Goal: Find specific page/section: Find specific page/section

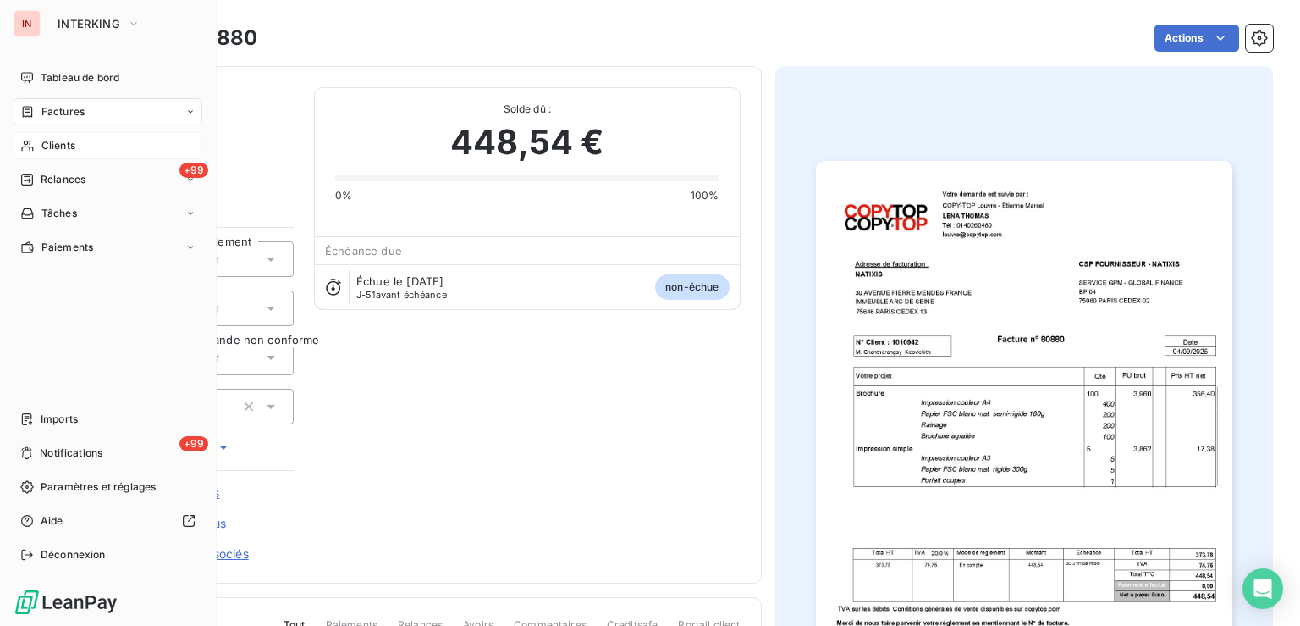
drag, startPoint x: 49, startPoint y: 137, endPoint x: 168, endPoint y: 145, distance: 119.6
click at [52, 140] on div "Clients" at bounding box center [108, 145] width 189 height 27
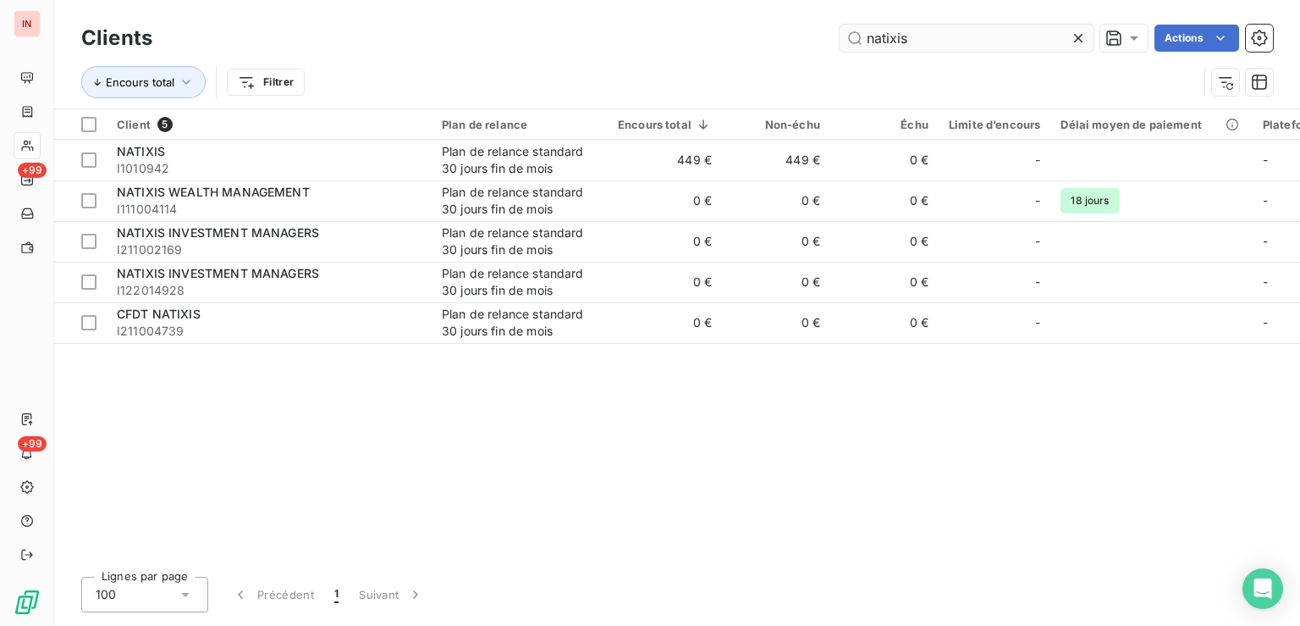
drag, startPoint x: 954, startPoint y: 40, endPoint x: 808, endPoint y: 41, distance: 145.6
click at [840, 41] on input "natixis" at bounding box center [967, 38] width 254 height 27
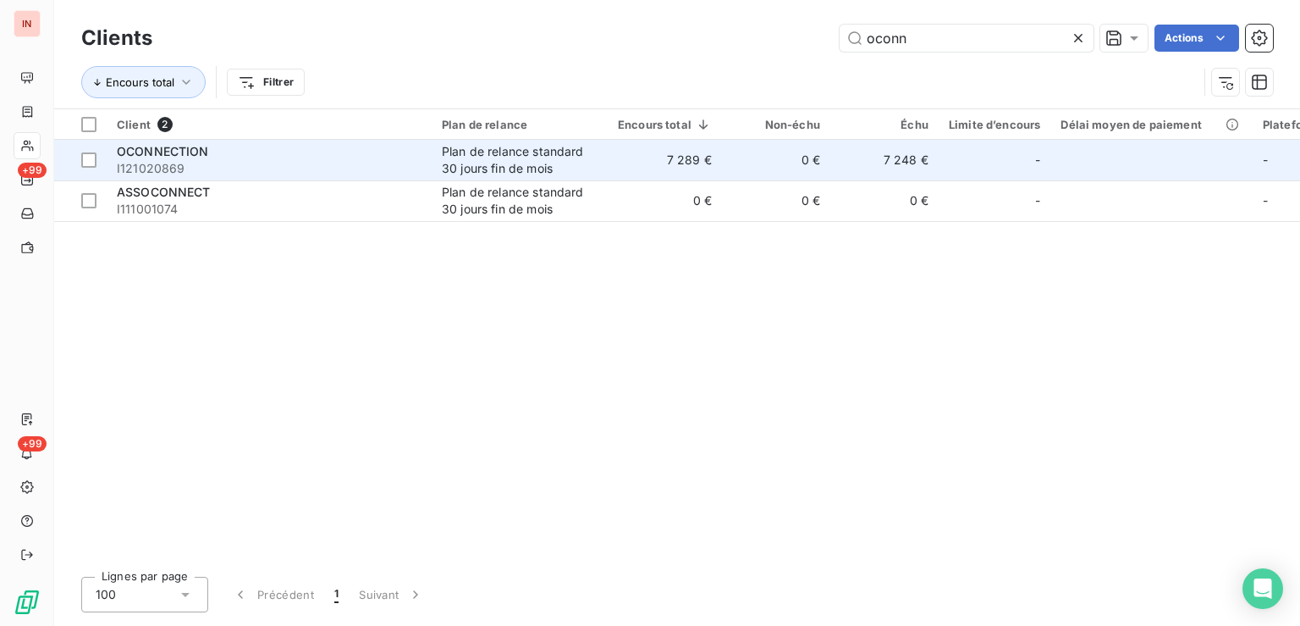
type input "oconn"
click at [809, 145] on td "0 €" at bounding box center [776, 160] width 108 height 41
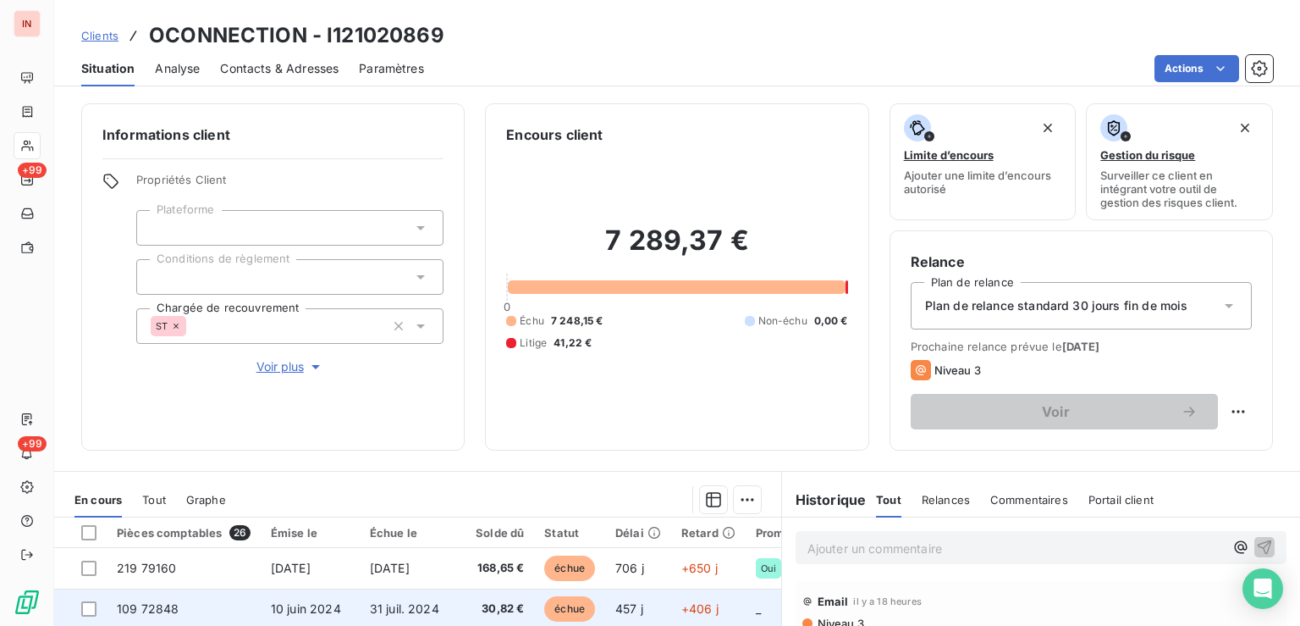
scroll to position [267, 0]
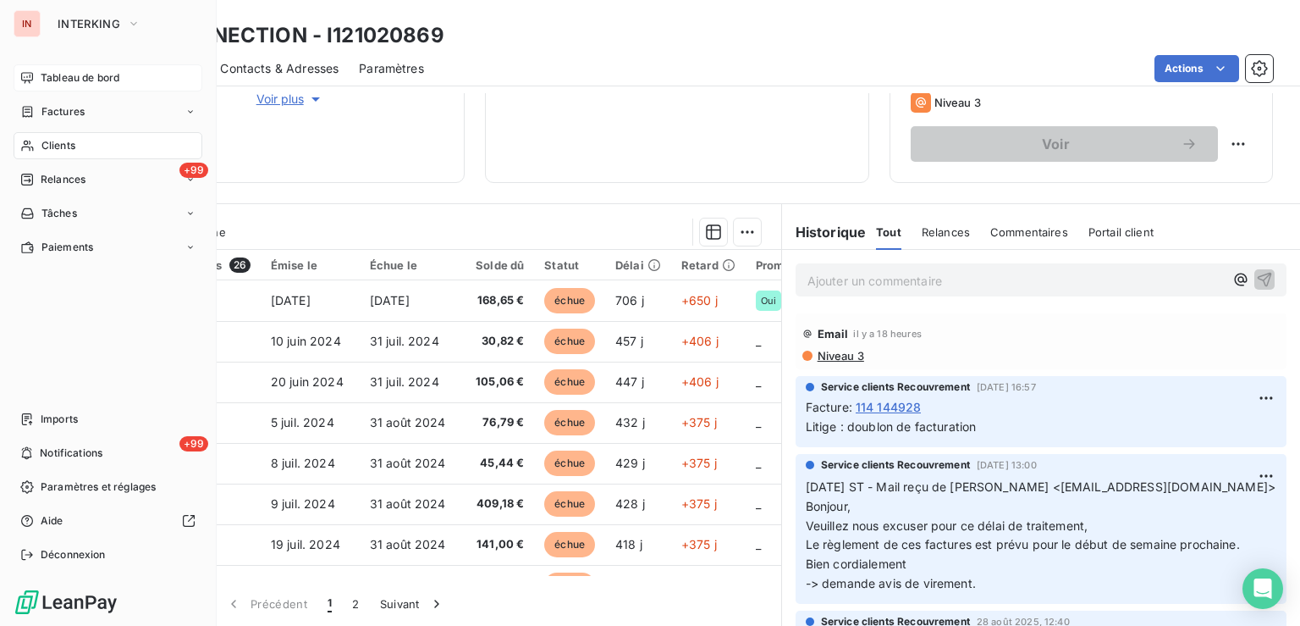
click at [42, 80] on span "Tableau de bord" at bounding box center [80, 77] width 79 height 15
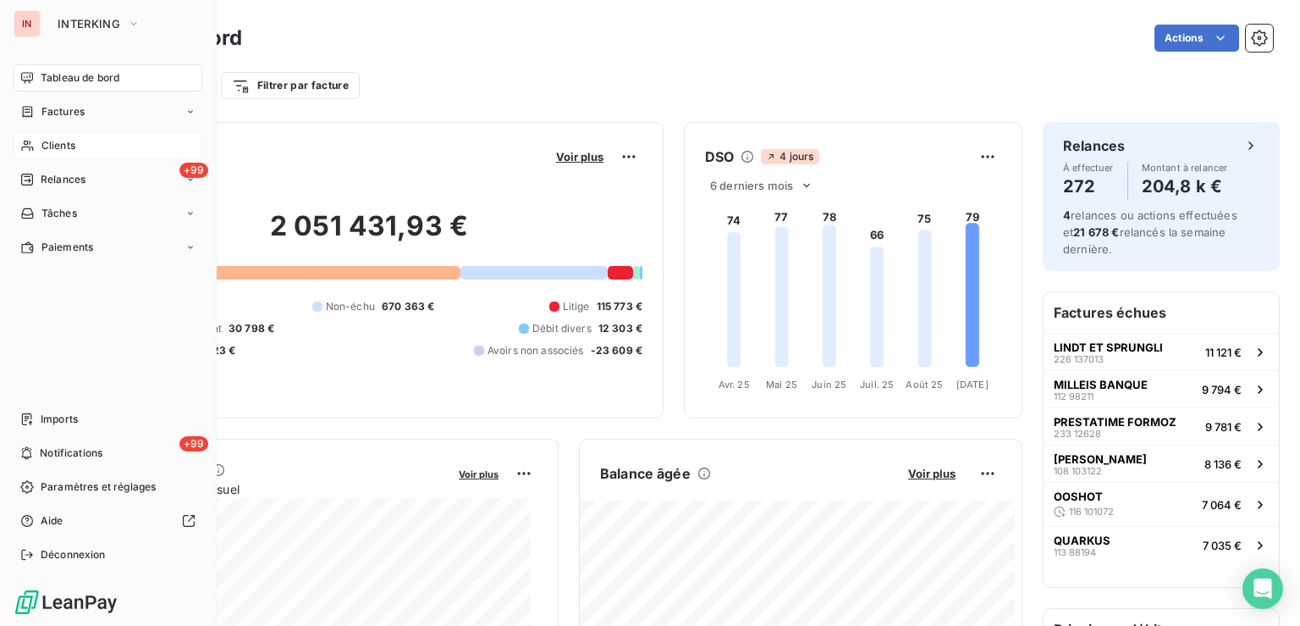
click at [37, 145] on div "Clients" at bounding box center [108, 145] width 189 height 27
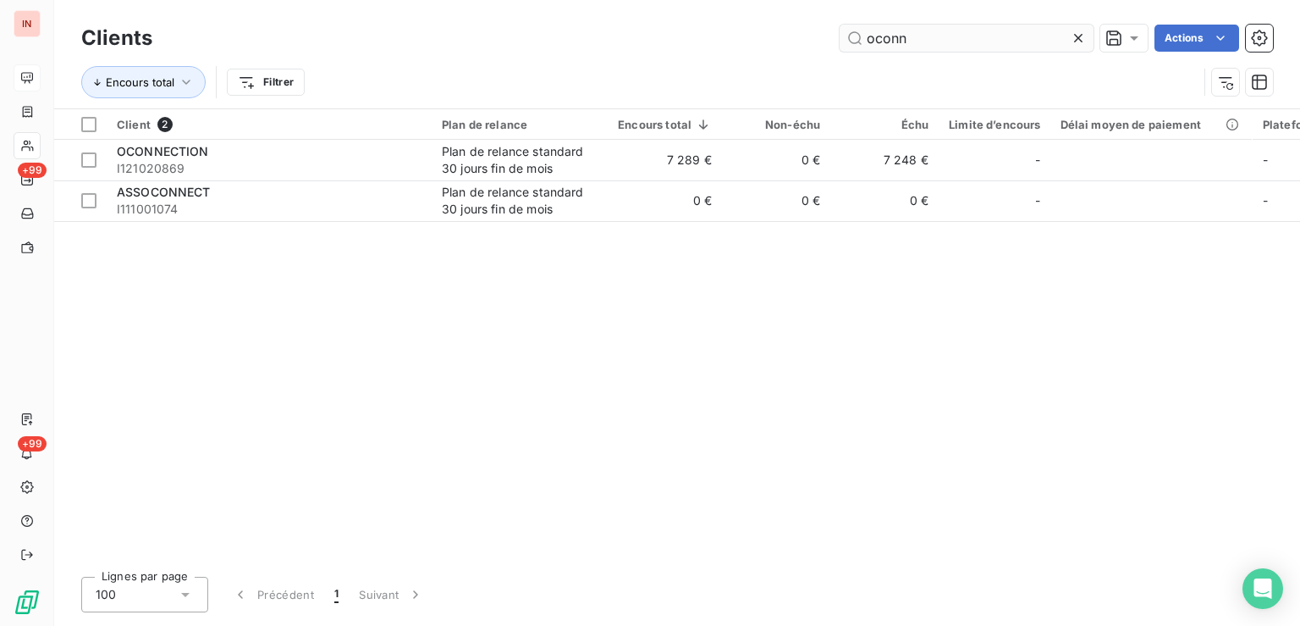
drag, startPoint x: 946, startPoint y: 38, endPoint x: 724, endPoint y: 35, distance: 221.8
click at [840, 35] on input "oconn" at bounding box center [967, 38] width 254 height 27
click at [929, 48] on input "oconn" at bounding box center [967, 38] width 254 height 27
drag, startPoint x: 838, startPoint y: 30, endPoint x: 733, endPoint y: 31, distance: 105.0
click at [840, 30] on input "oconn" at bounding box center [967, 38] width 254 height 27
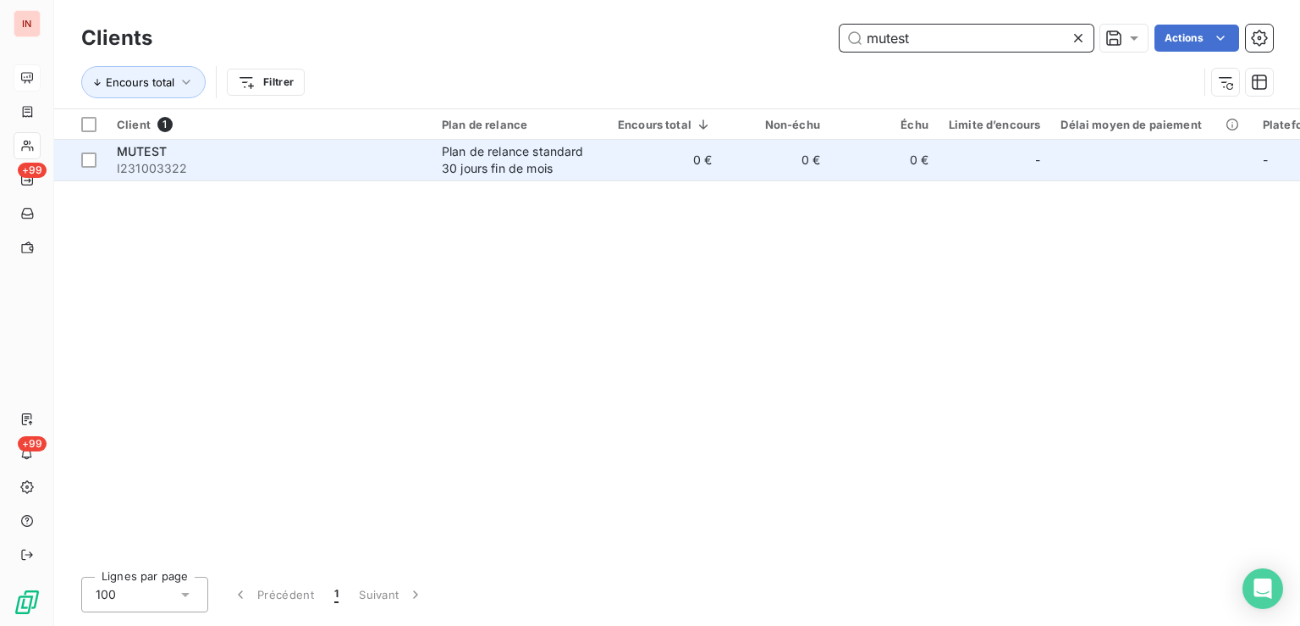
type input "mutest"
click at [620, 179] on td "0 €" at bounding box center [665, 160] width 114 height 41
